Goal: Task Accomplishment & Management: Use online tool/utility

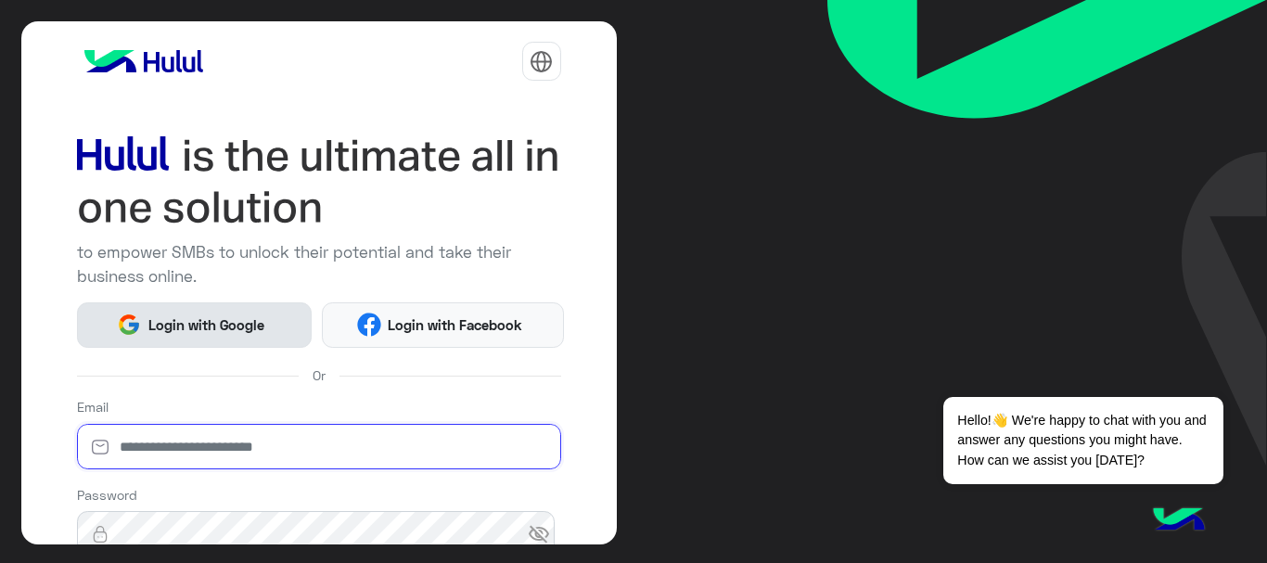
type input "**********"
click at [235, 321] on span "Login with Google" at bounding box center [206, 324] width 130 height 21
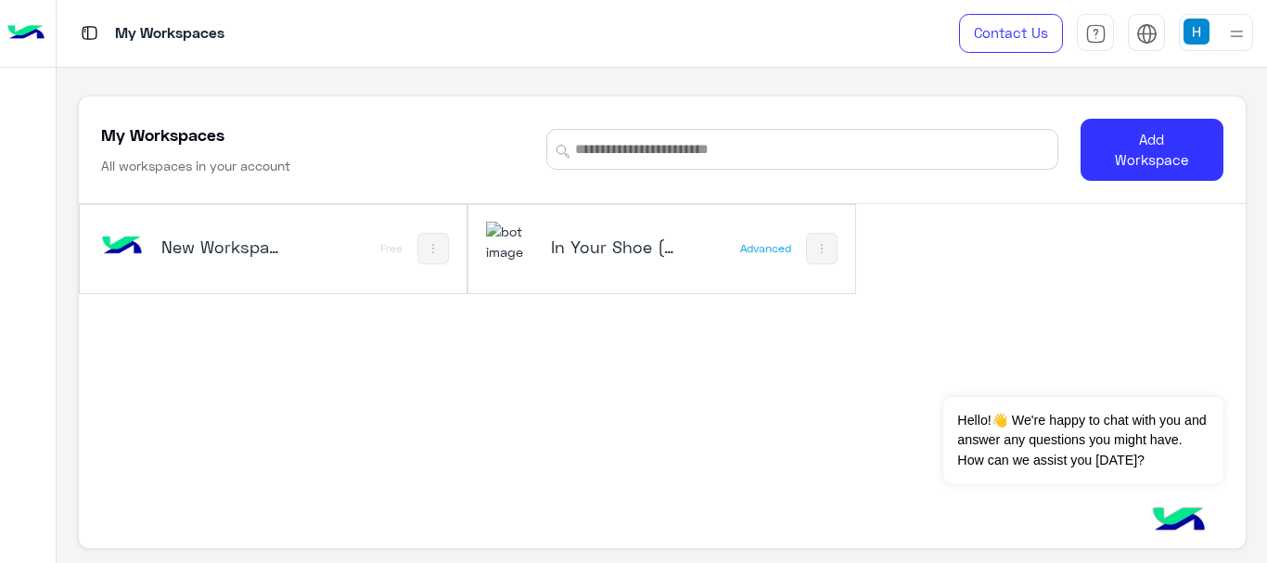
click at [687, 230] on div "In Your Shoe (IYS)" at bounding box center [591, 249] width 211 height 54
